Goal: Transaction & Acquisition: Purchase product/service

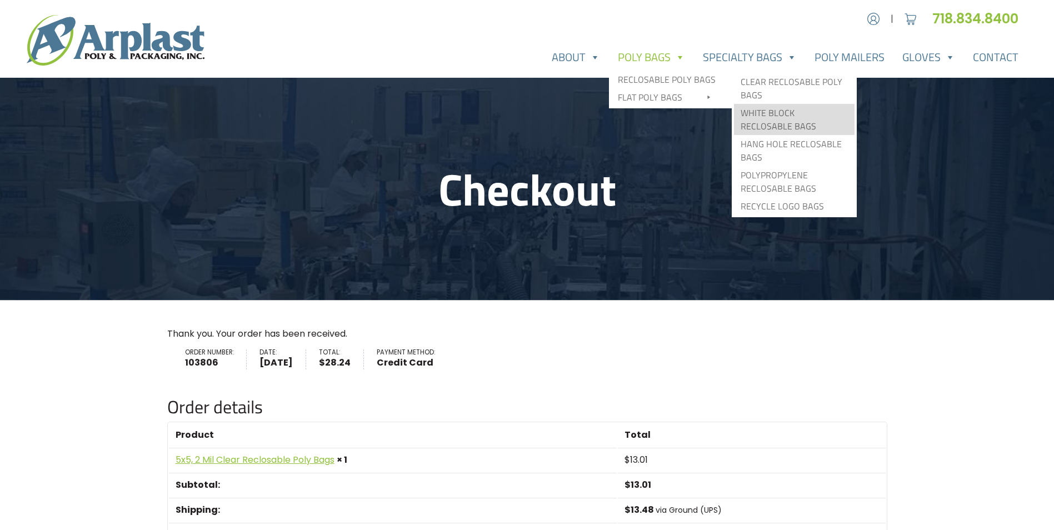
type input "MR"
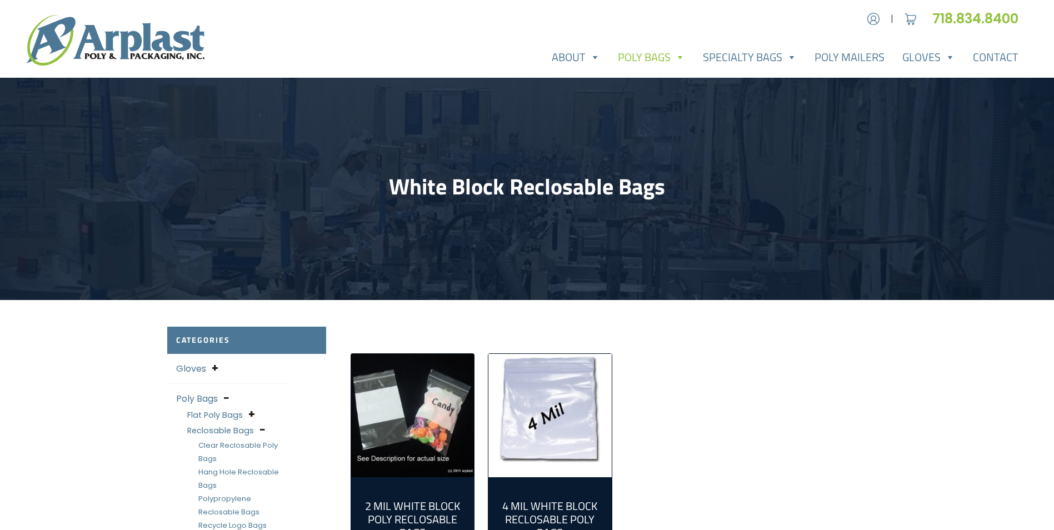
type input "MR"
click at [553, 392] on img "Visit product category 4 Mil White Block Reclosable Poly Bags" at bounding box center [549, 415] width 123 height 123
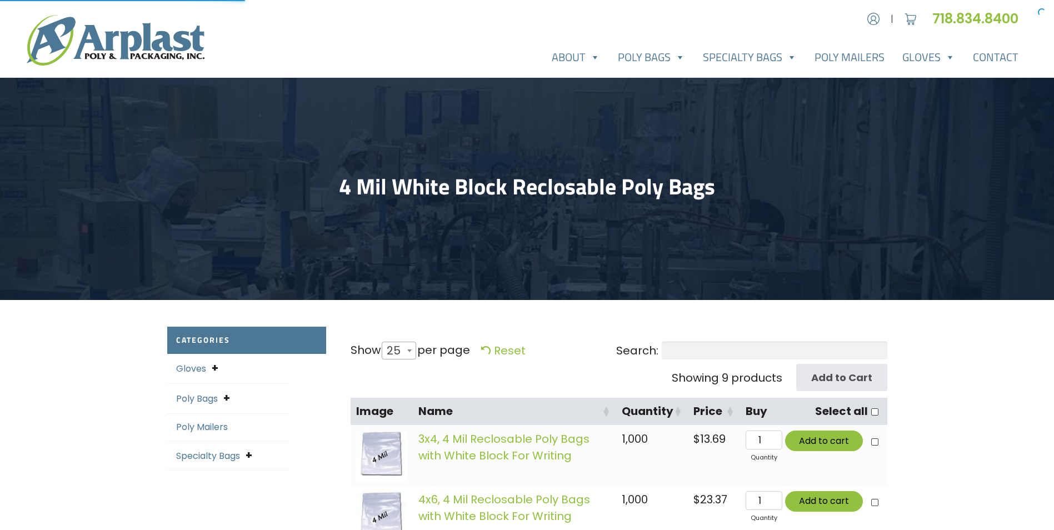
select select "25"
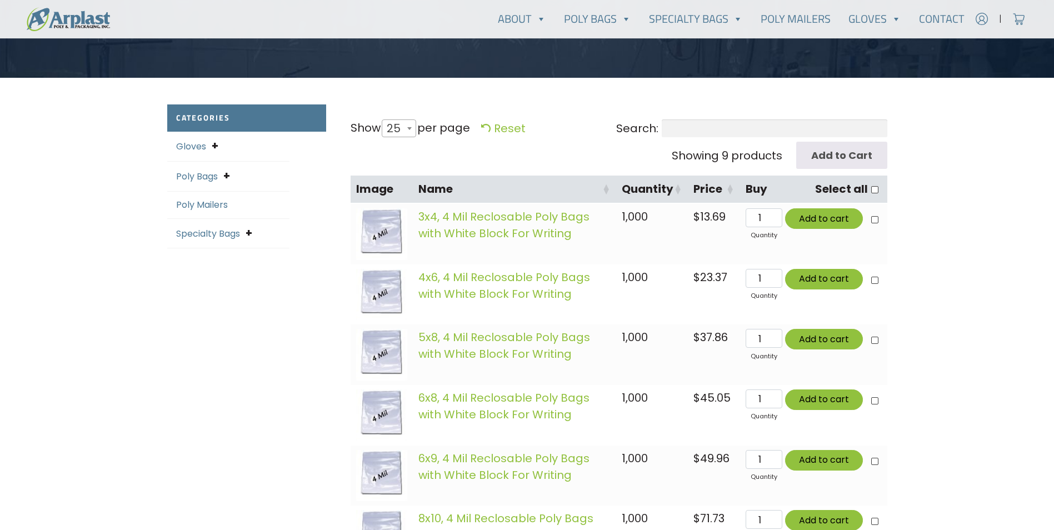
scroll to position [278, 0]
